Goal: Check status: Check status

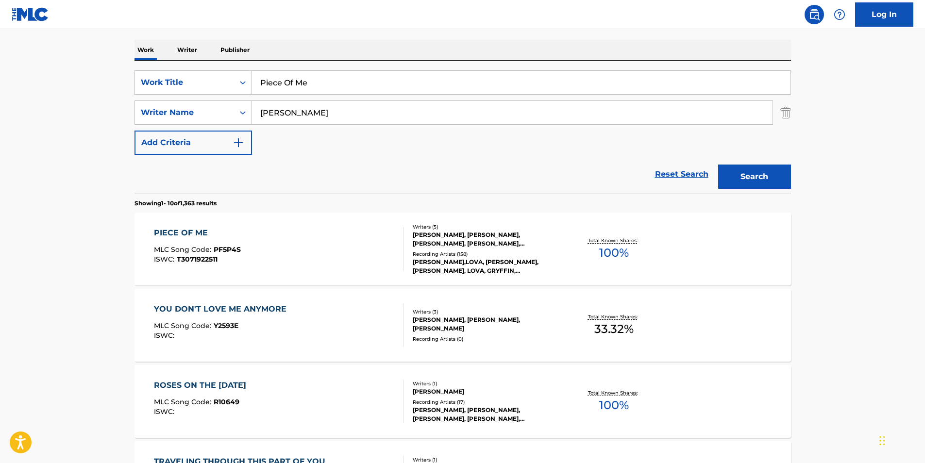
click at [67, 202] on main "The MLC Public Work Search The accuracy and completeness of The MLC's data is d…" at bounding box center [462, 454] width 925 height 1143
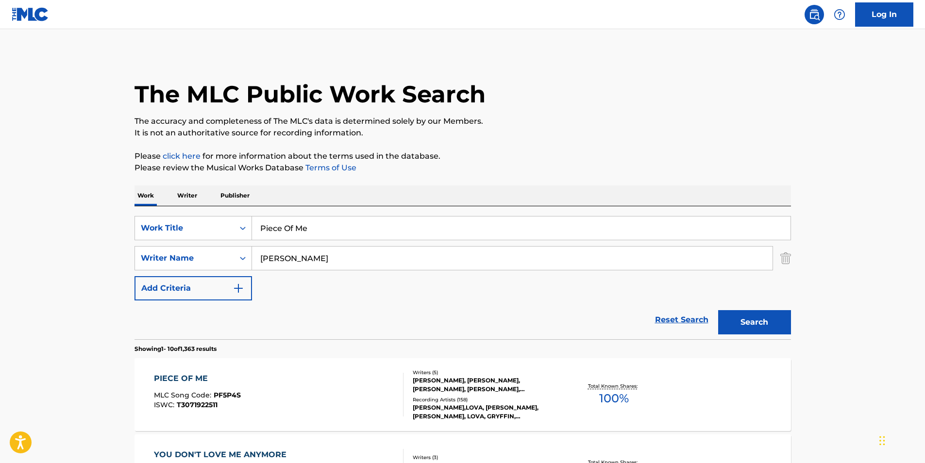
click at [882, 13] on link "Log In" at bounding box center [884, 14] width 58 height 24
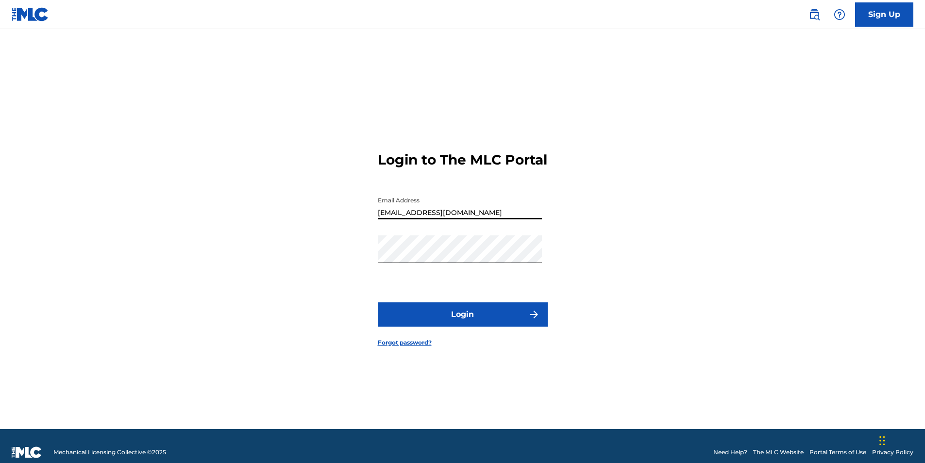
click at [442, 219] on input "[EMAIL_ADDRESS][DOMAIN_NAME]" at bounding box center [460, 206] width 164 height 28
type input "[EMAIL_ADDRESS][DOMAIN_NAME]"
click at [453, 322] on button "Login" at bounding box center [463, 314] width 170 height 24
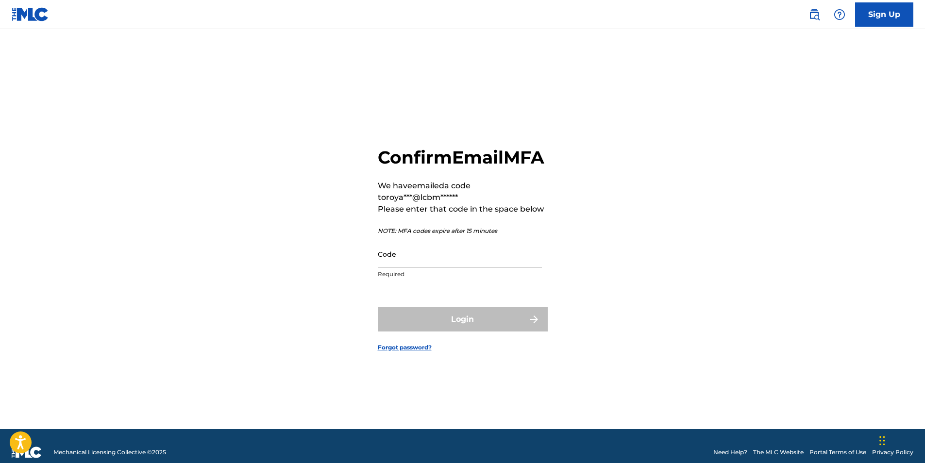
click at [421, 268] on input "Code" at bounding box center [460, 254] width 164 height 28
click at [519, 268] on input "Code" at bounding box center [460, 254] width 164 height 28
paste input "893888"
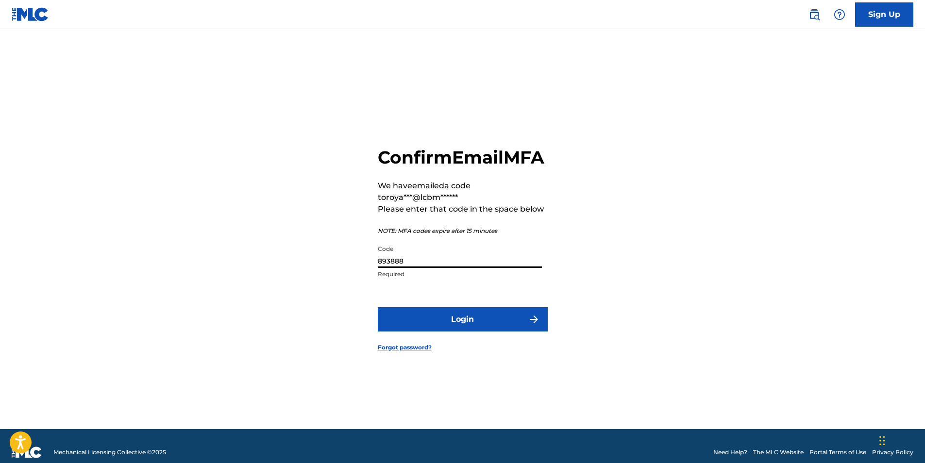
type input "893888"
click at [483, 325] on button "Login" at bounding box center [463, 319] width 170 height 24
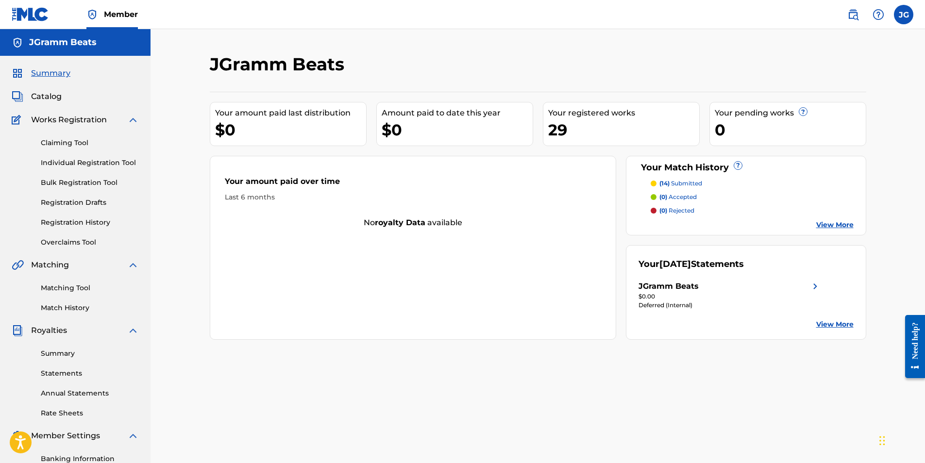
click at [96, 223] on link "Registration History" at bounding box center [90, 223] width 98 height 10
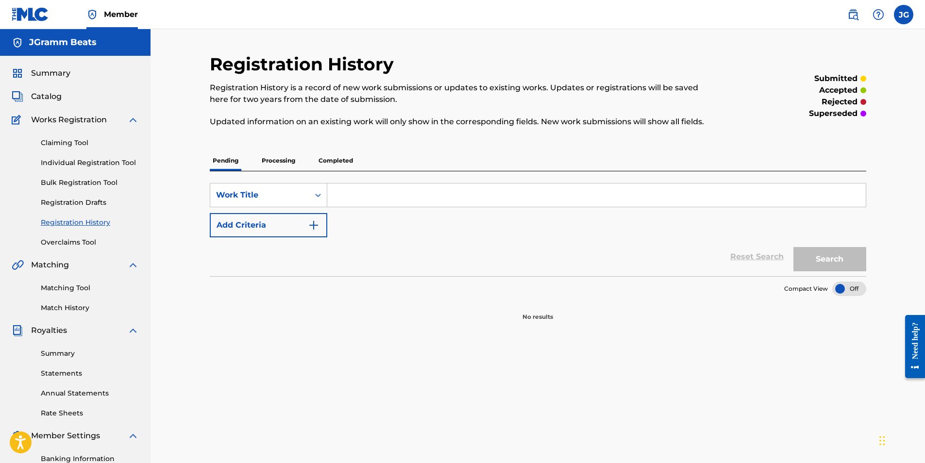
click at [286, 159] on p "Processing" at bounding box center [278, 161] width 39 height 20
drag, startPoint x: 286, startPoint y: 159, endPoint x: 332, endPoint y: 160, distance: 45.6
click at [332, 160] on p "Completed" at bounding box center [336, 161] width 40 height 20
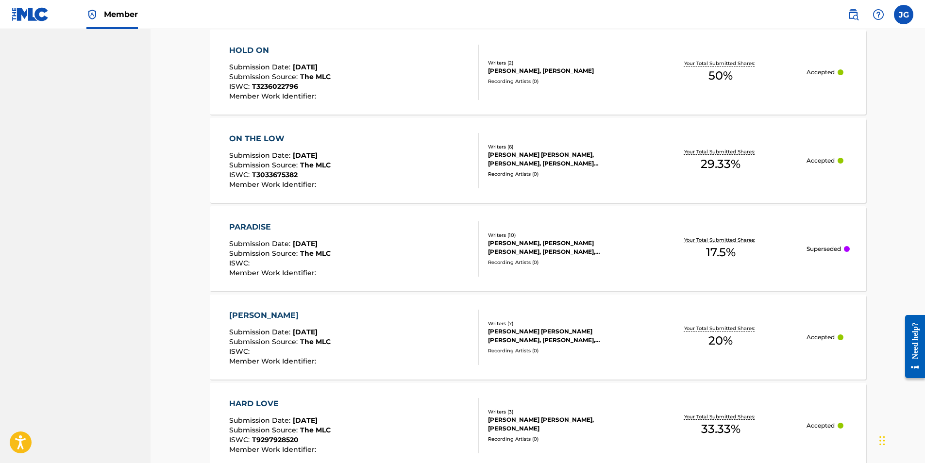
scroll to position [680, 0]
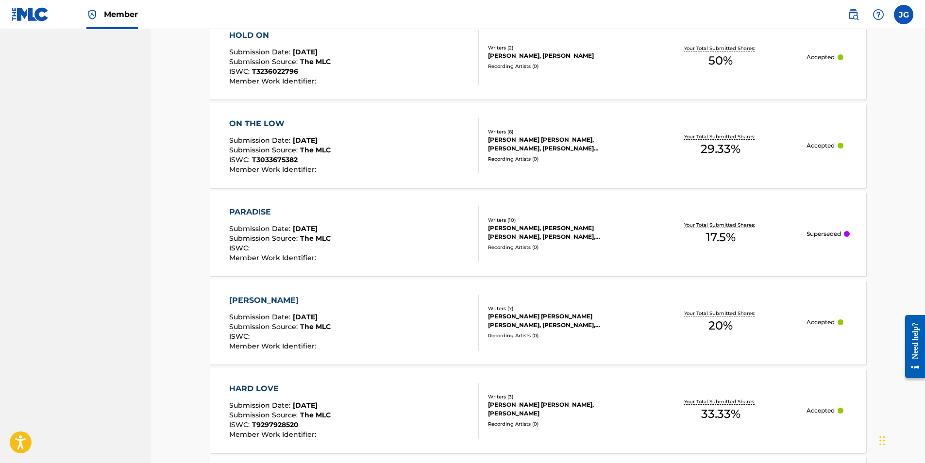
click at [836, 236] on p "Superseded" at bounding box center [823, 234] width 34 height 9
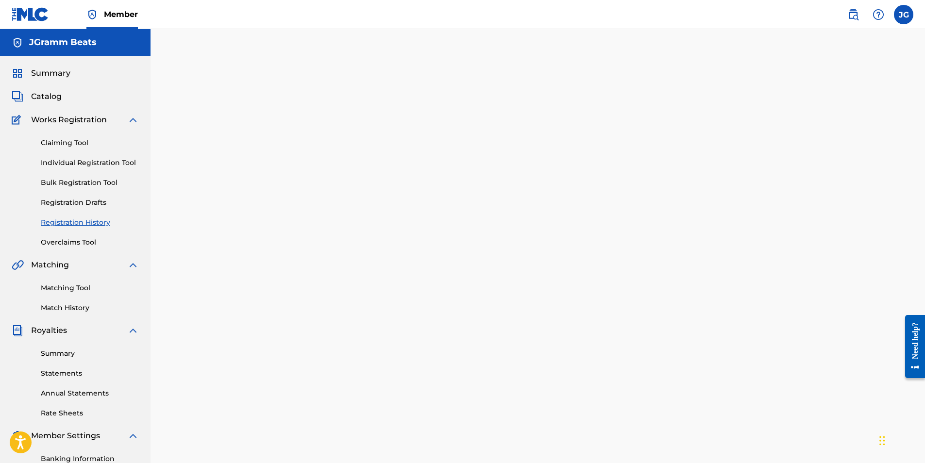
click at [47, 95] on span "Catalog" at bounding box center [46, 97] width 31 height 12
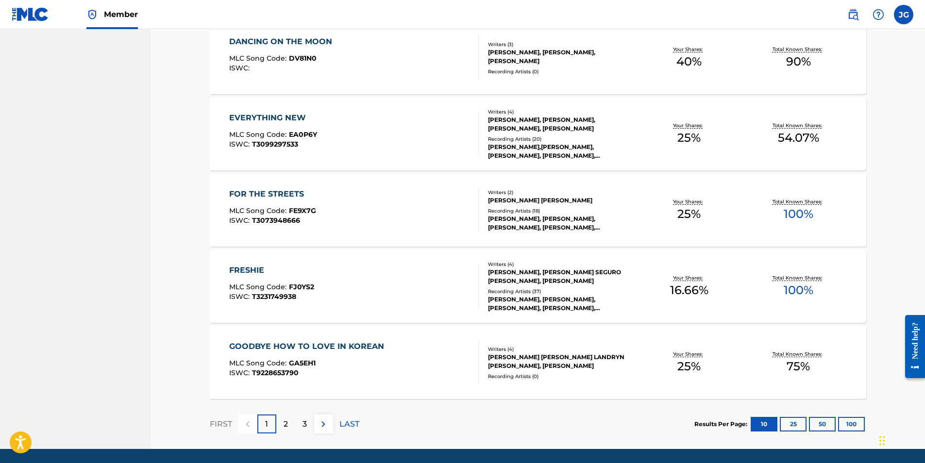
scroll to position [648, 0]
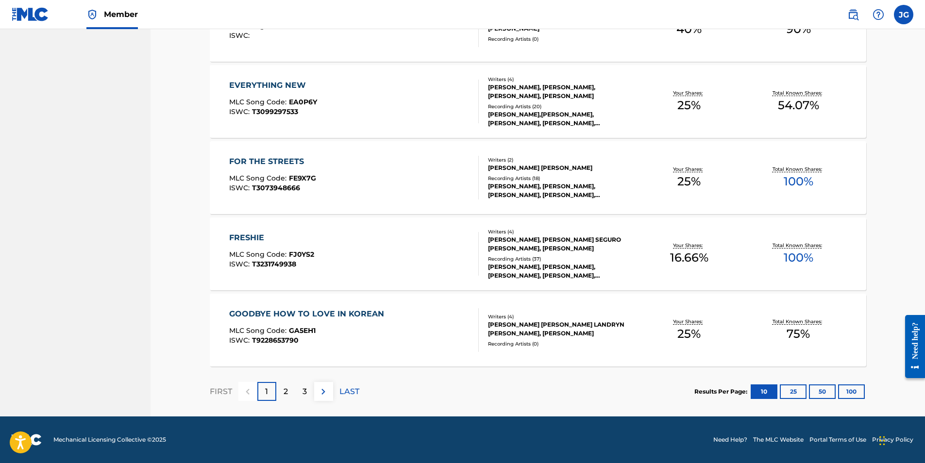
click at [283, 390] on div "2" at bounding box center [285, 391] width 19 height 19
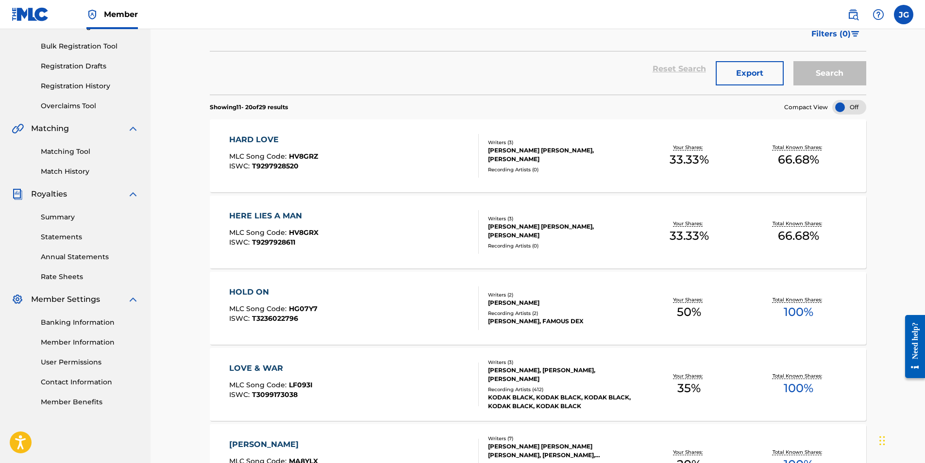
scroll to position [114, 0]
